Goal: Task Accomplishment & Management: Use online tool/utility

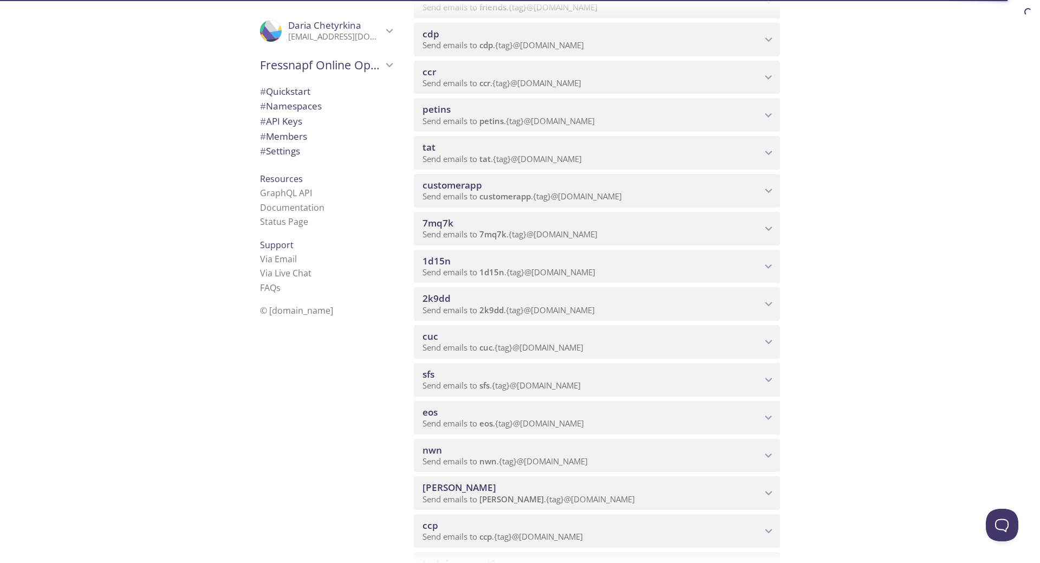
scroll to position [433, 0]
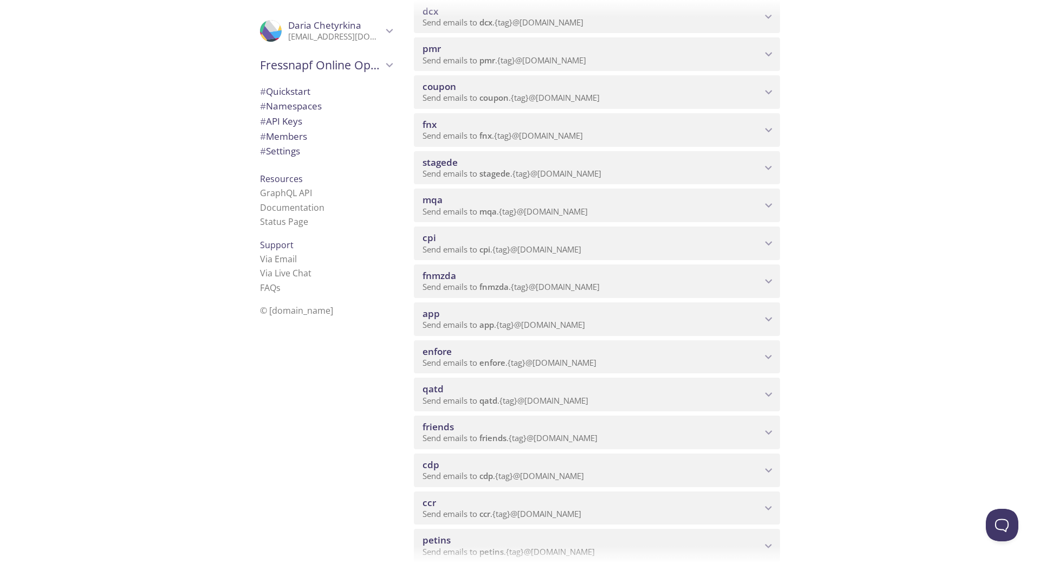
click at [627, 206] on p "Send emails to mqa . {tag} @[DOMAIN_NAME]" at bounding box center [592, 211] width 339 height 11
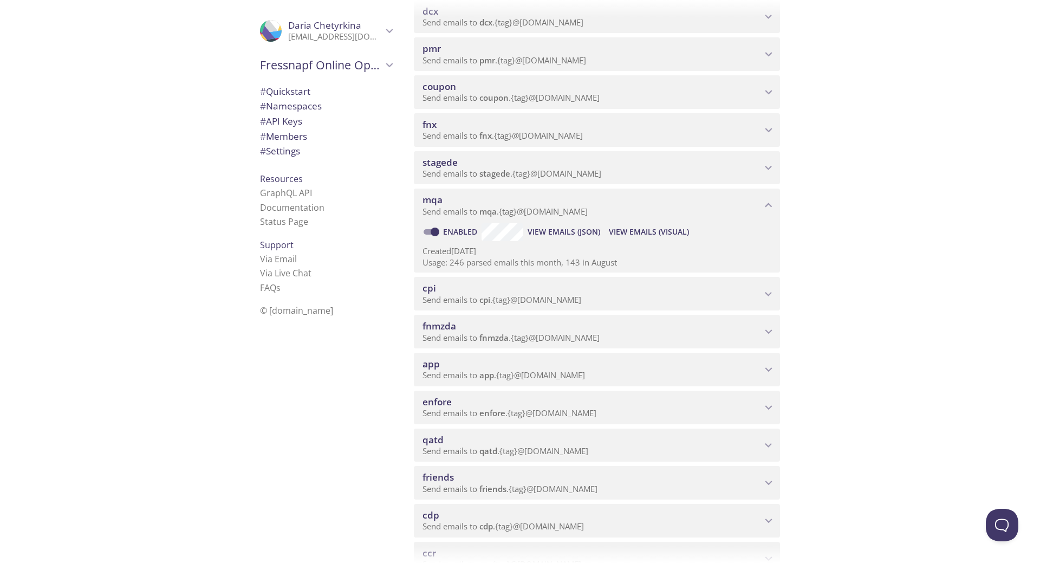
click at [646, 232] on span "View Emails (Visual)" at bounding box center [649, 231] width 80 height 13
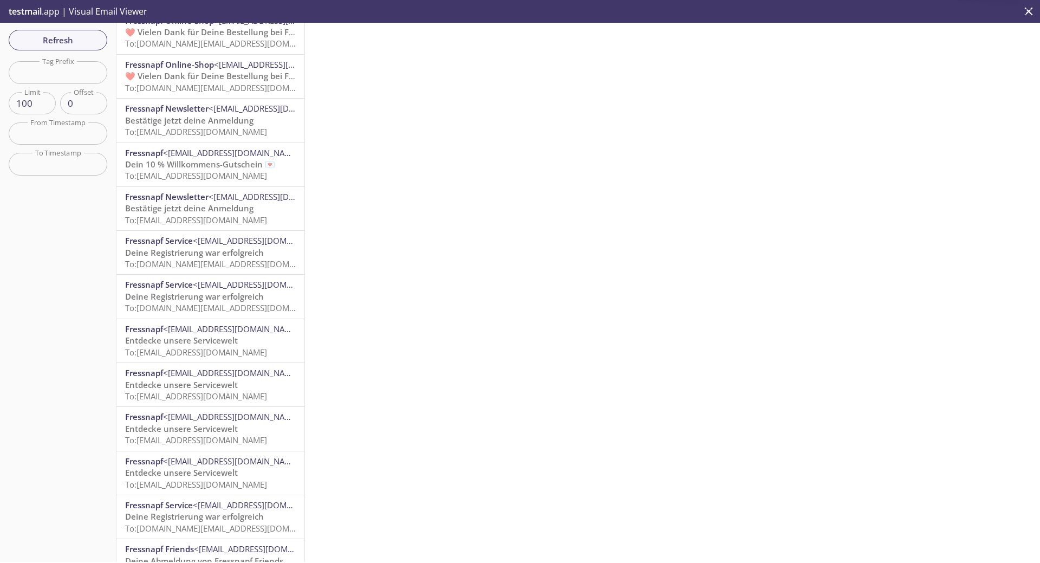
scroll to position [271, 0]
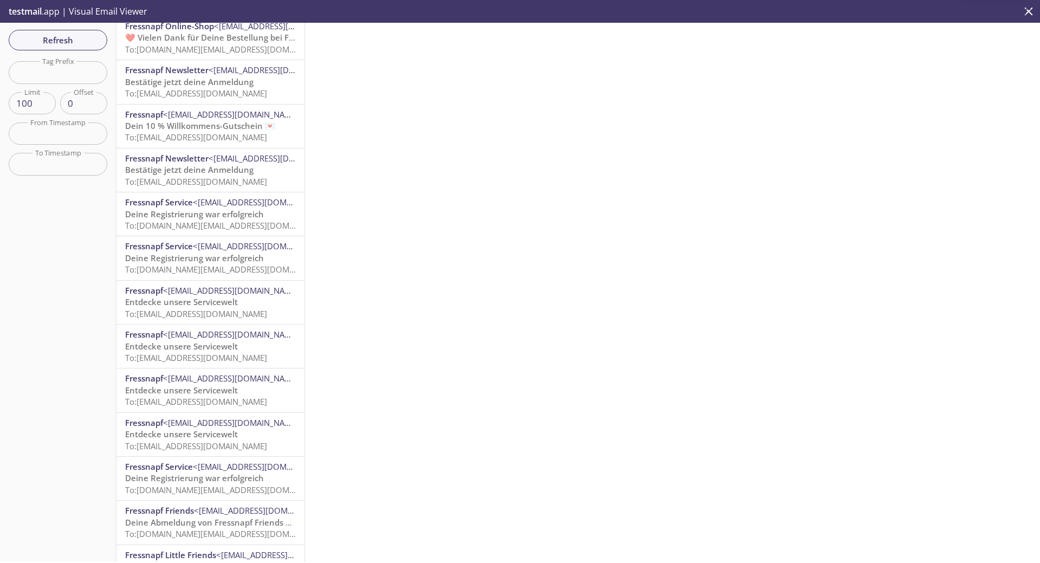
click at [212, 86] on span "Bestätige jetzt deine Anmeldung" at bounding box center [189, 81] width 128 height 11
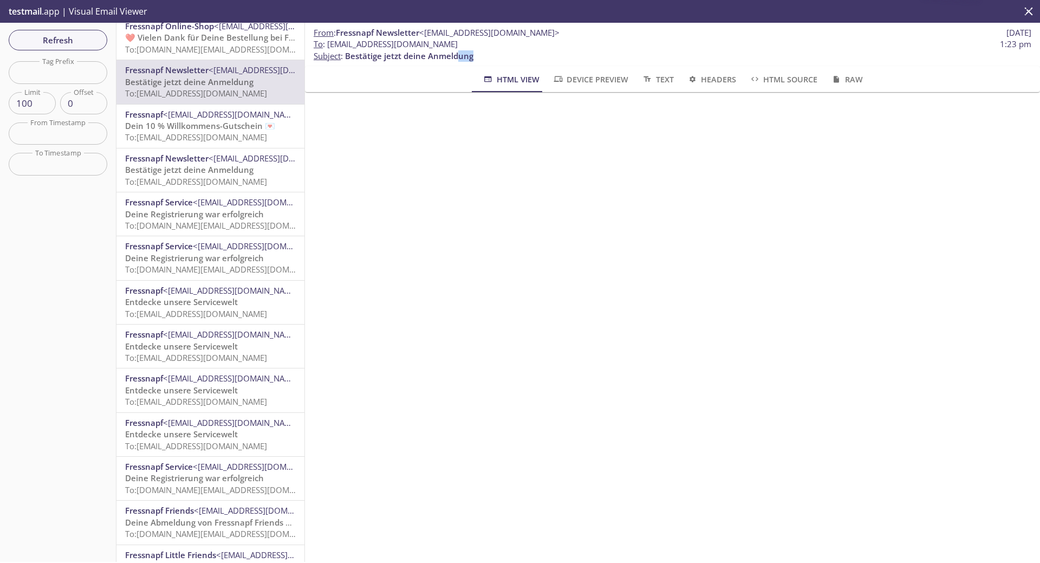
drag, startPoint x: 477, startPoint y: 57, endPoint x: 459, endPoint y: 57, distance: 17.9
click at [459, 57] on p "To : [EMAIL_ADDRESS][DOMAIN_NAME] 1:23 pm Subject : Bestätige jetzt deine Anmel…" at bounding box center [673, 49] width 718 height 23
click at [211, 177] on span "To: [EMAIL_ADDRESS][DOMAIN_NAME]" at bounding box center [196, 181] width 142 height 11
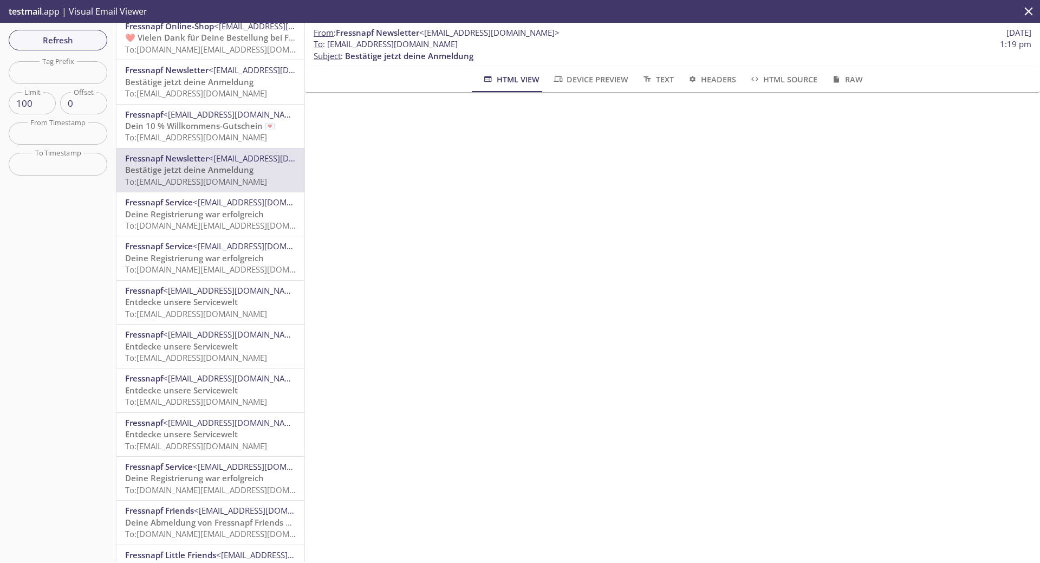
click at [185, 136] on span "To: [EMAIL_ADDRESS][DOMAIN_NAME]" at bounding box center [196, 137] width 142 height 11
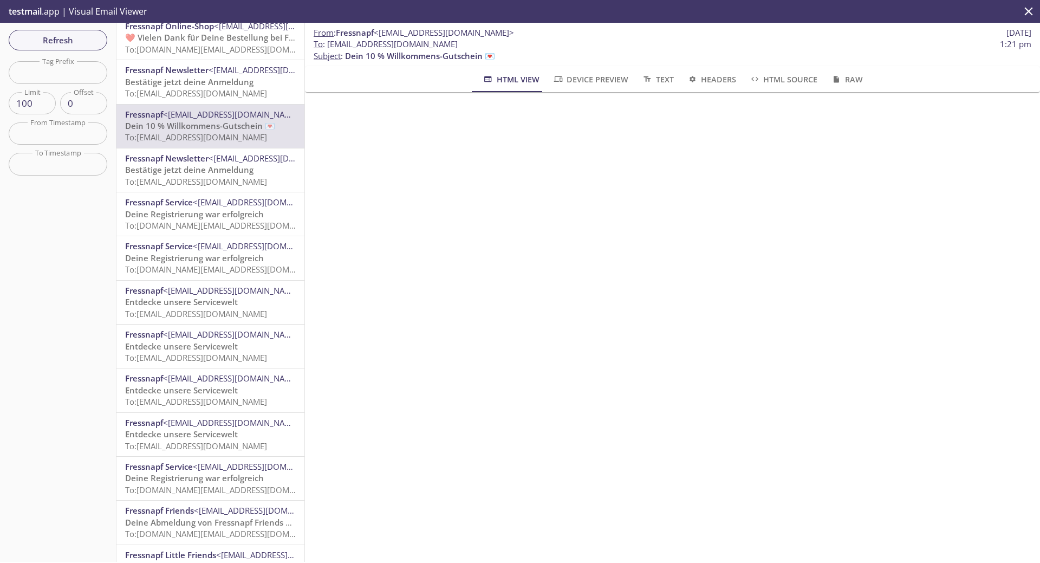
scroll to position [1268, 0]
